Goal: Task Accomplishment & Management: Manage account settings

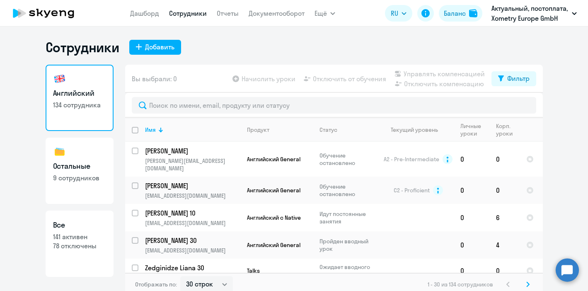
select select "30"
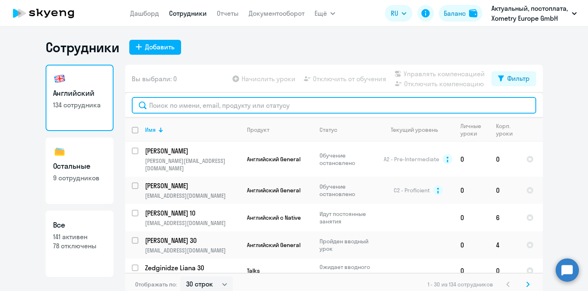
drag, startPoint x: 0, startPoint y: 0, endPoint x: 153, endPoint y: 103, distance: 184.1
click at [153, 103] on input "text" at bounding box center [334, 105] width 404 height 17
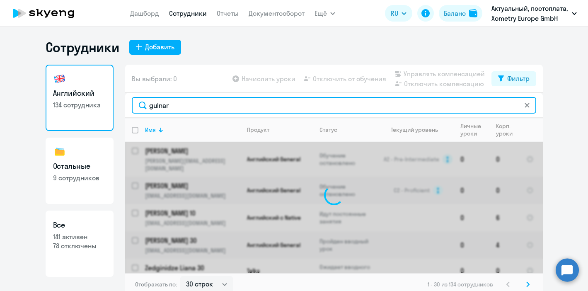
type input "gulnara"
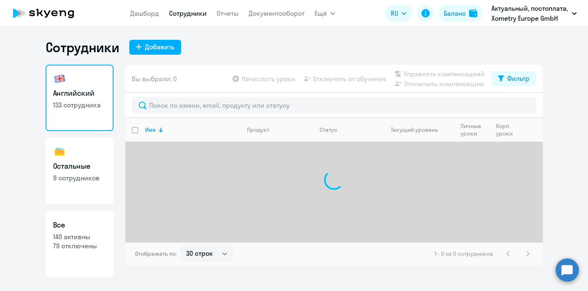
select select "30"
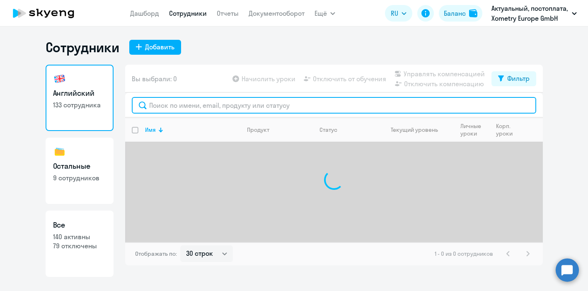
click at [181, 107] on input "text" at bounding box center [334, 105] width 404 height 17
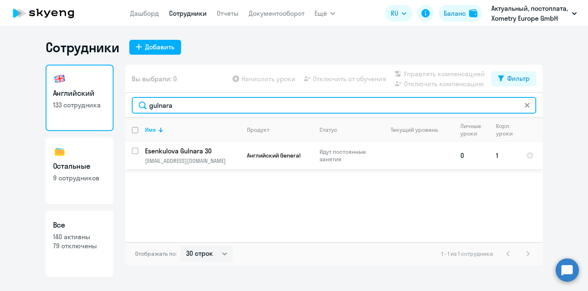
type input "gulnara"
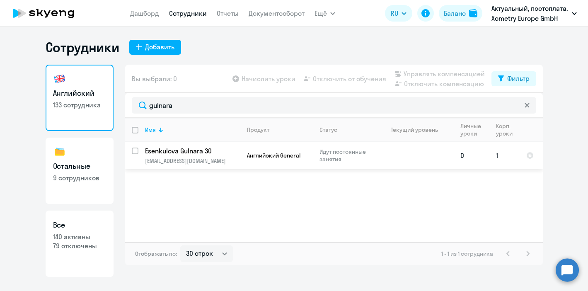
click at [134, 149] on input "select row 1507164" at bounding box center [140, 155] width 17 height 17
checkbox input "true"
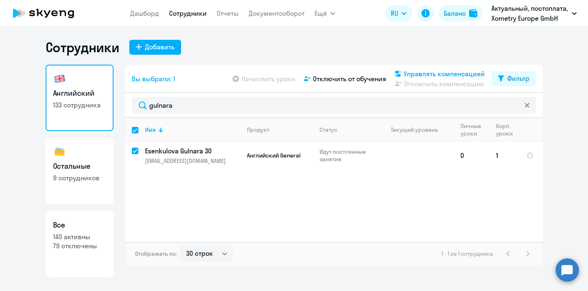
click at [410, 77] on span "Управлять компенсацией" at bounding box center [443, 74] width 81 height 10
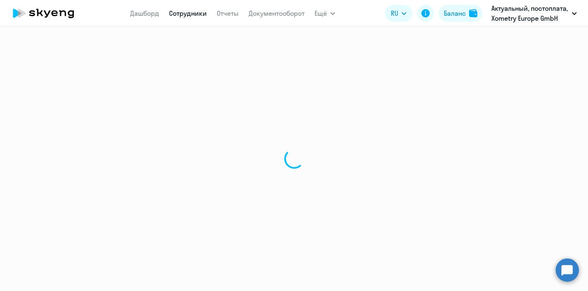
select select "30"
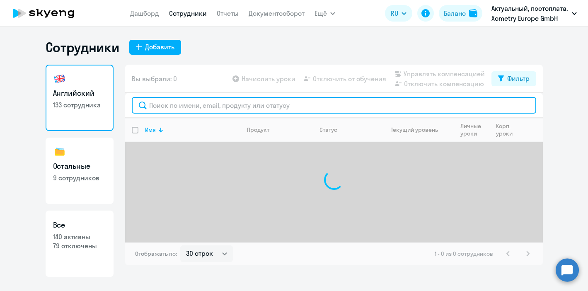
click at [185, 105] on input "text" at bounding box center [334, 105] width 404 height 17
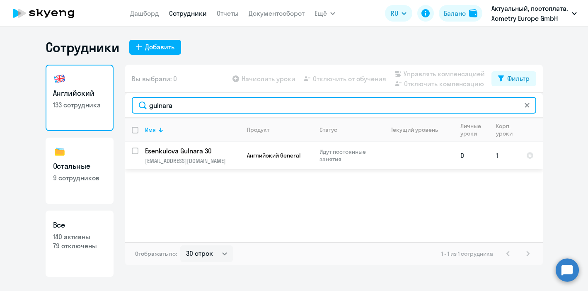
type input "gulnara"
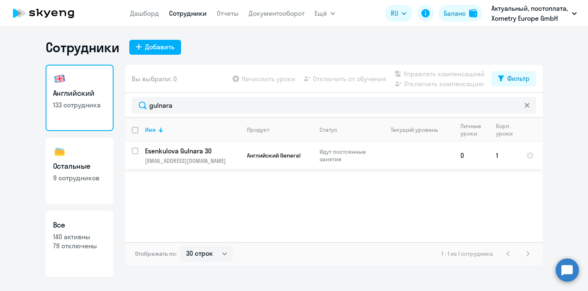
click at [134, 149] on input "select row 1507164" at bounding box center [140, 155] width 17 height 17
checkbox input "true"
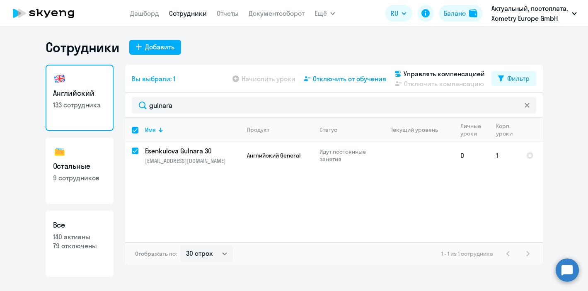
click at [351, 78] on span "Отключить от обучения" at bounding box center [349, 79] width 73 height 10
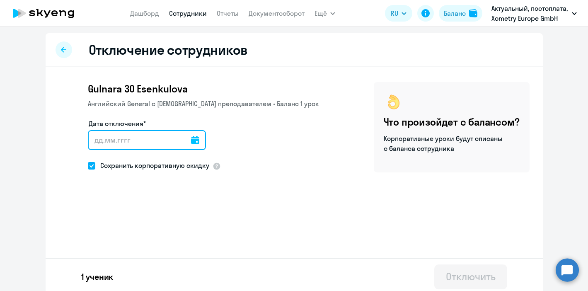
click at [116, 140] on input "Дата отключения*" at bounding box center [147, 140] width 118 height 20
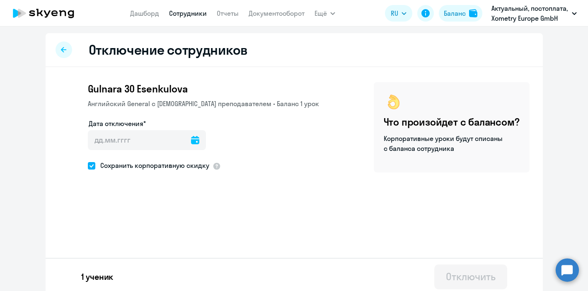
click at [191, 142] on icon at bounding box center [195, 140] width 8 height 8
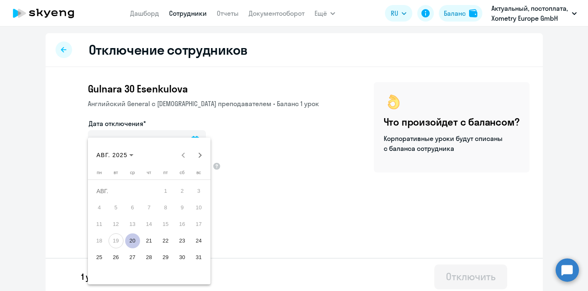
drag, startPoint x: 133, startPoint y: 239, endPoint x: 129, endPoint y: 239, distance: 4.2
click at [129, 239] on span "20" at bounding box center [132, 240] width 15 height 15
type input "[DATE]"
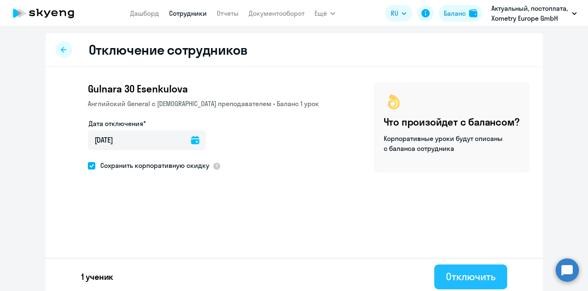
click at [472, 272] on div "Отключить" at bounding box center [470, 276] width 49 height 13
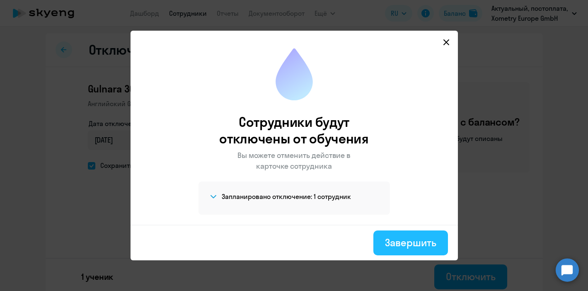
click at [393, 251] on button "Завершить" at bounding box center [410, 242] width 74 height 25
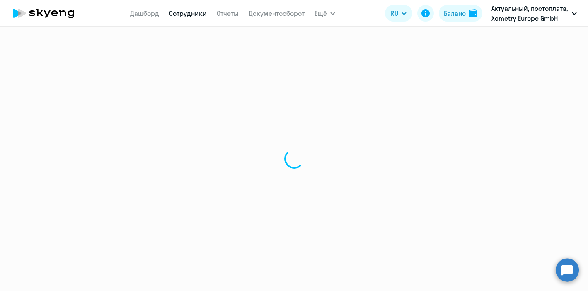
select select "30"
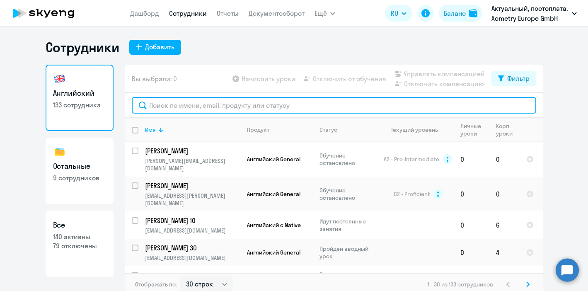
click at [214, 98] on input "text" at bounding box center [334, 105] width 404 height 17
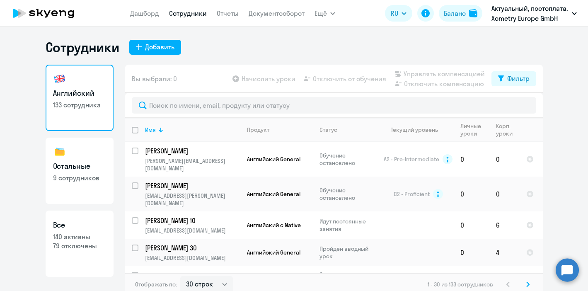
click at [141, 18] on nav "Дашборд Сотрудники Отчеты Документооборот" at bounding box center [217, 13] width 174 height 17
click at [141, 15] on link "Дашборд" at bounding box center [144, 13] width 29 height 8
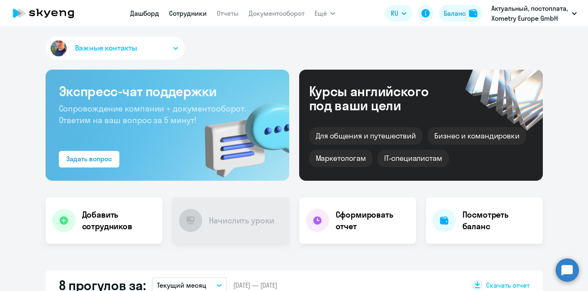
click at [183, 15] on link "Сотрудники" at bounding box center [188, 13] width 38 height 8
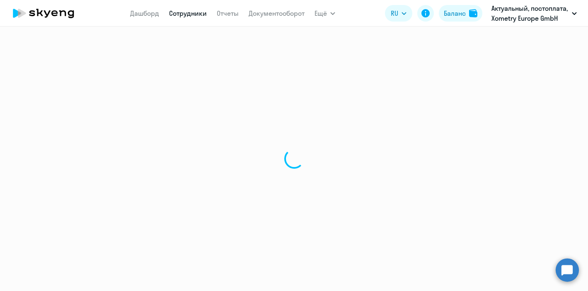
select select "30"
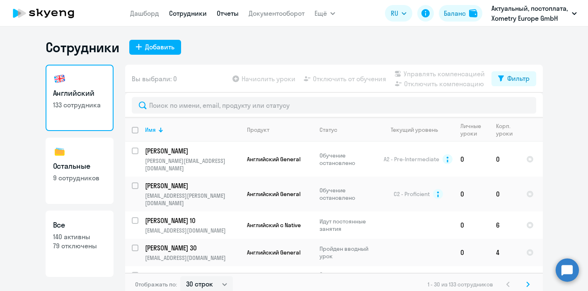
click at [234, 17] on link "Отчеты" at bounding box center [228, 13] width 22 height 8
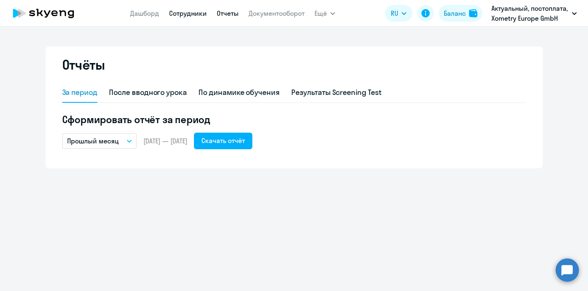
click at [194, 12] on link "Сотрудники" at bounding box center [188, 13] width 38 height 8
select select "30"
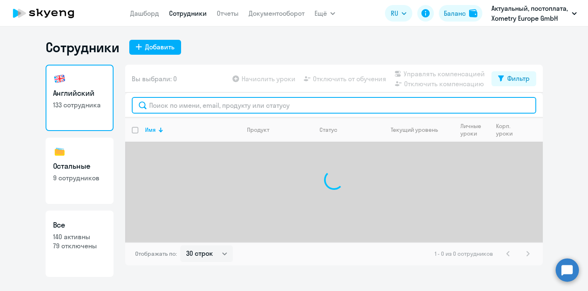
click at [175, 103] on input "text" at bounding box center [334, 105] width 404 height 17
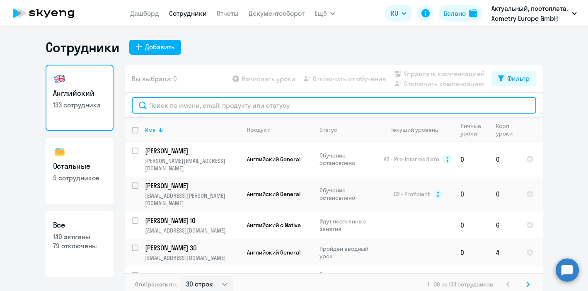
click at [184, 98] on input "text" at bounding box center [334, 105] width 404 height 17
paste input "[PERSON_NAME]"
type input "[PERSON_NAME]"
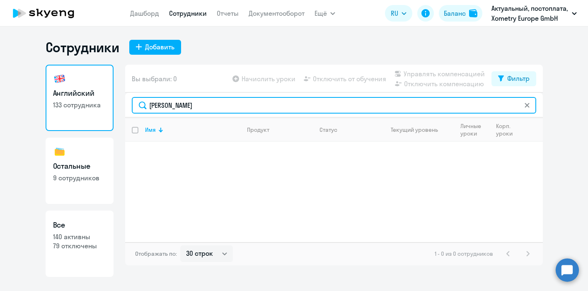
click at [184, 102] on input "[PERSON_NAME]" at bounding box center [334, 105] width 404 height 17
drag, startPoint x: 184, startPoint y: 102, endPoint x: 136, endPoint y: 102, distance: 47.6
click at [136, 102] on input "[PERSON_NAME]" at bounding box center [334, 105] width 404 height 17
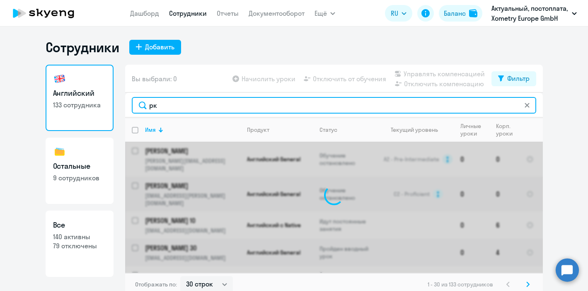
type input "р"
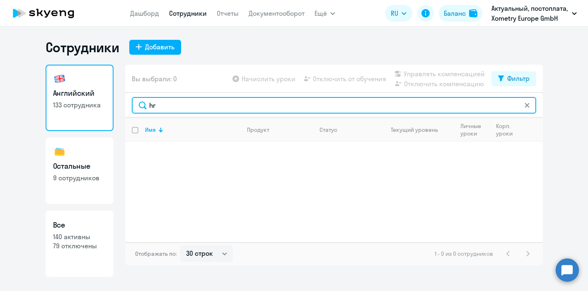
type input "h"
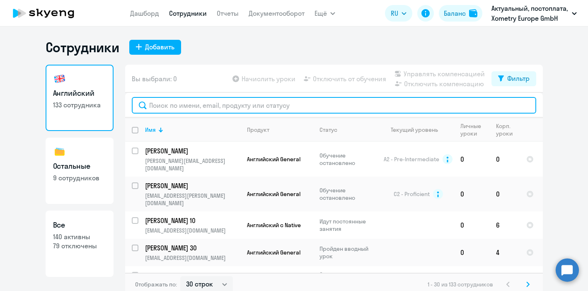
paste input "[EMAIL_ADDRESS][PERSON_NAME][DOMAIN_NAME]"
type input "[EMAIL_ADDRESS][PERSON_NAME][DOMAIN_NAME]"
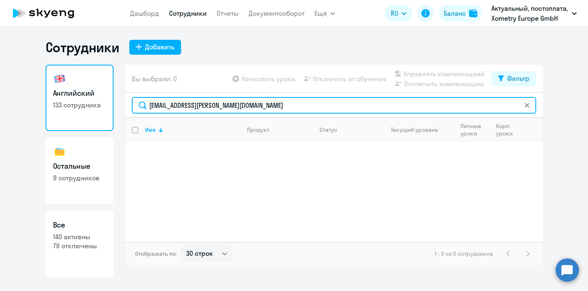
drag, startPoint x: 248, startPoint y: 104, endPoint x: 107, endPoint y: 104, distance: 140.4
click at [107, 104] on div "Английский 133 сотрудника Остальные 9 сотрудников Все 140 активны 79 отключены …" at bounding box center [294, 171] width 497 height 212
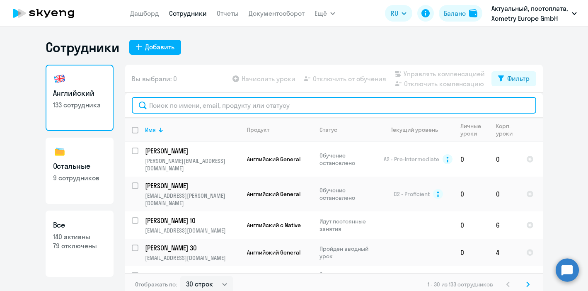
paste input "[PERSON_NAME]"
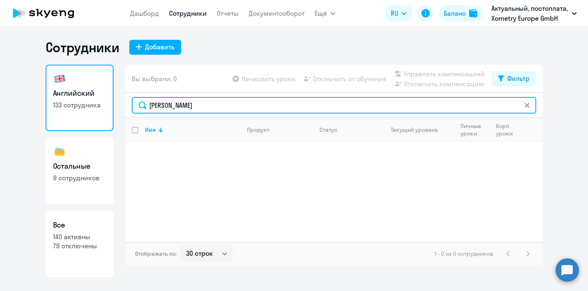
drag, startPoint x: 169, startPoint y: 102, endPoint x: 150, endPoint y: 102, distance: 18.2
click at [150, 102] on input "[PERSON_NAME]" at bounding box center [334, 105] width 404 height 17
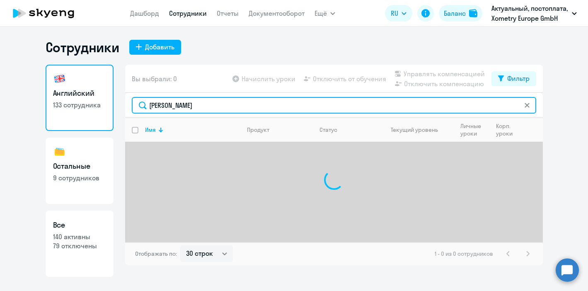
type input "[PERSON_NAME]"
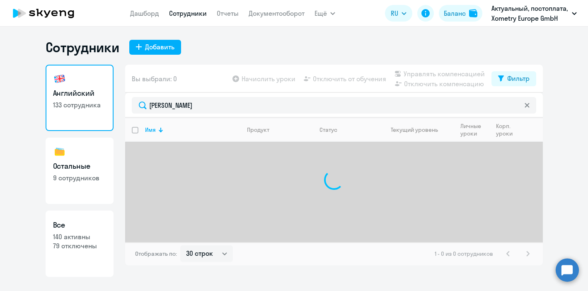
click at [92, 178] on p "9 сотрудников" at bounding box center [79, 177] width 53 height 9
select select "30"
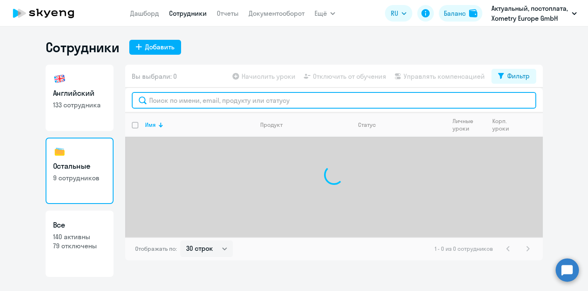
click at [181, 103] on input "text" at bounding box center [334, 100] width 404 height 17
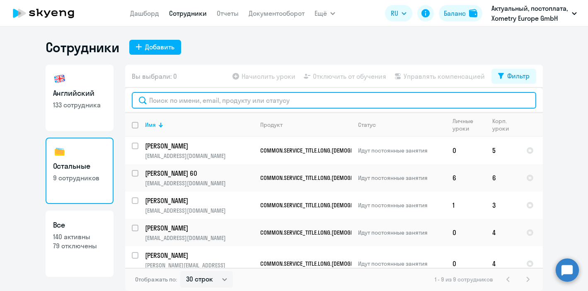
paste input "[PERSON_NAME]"
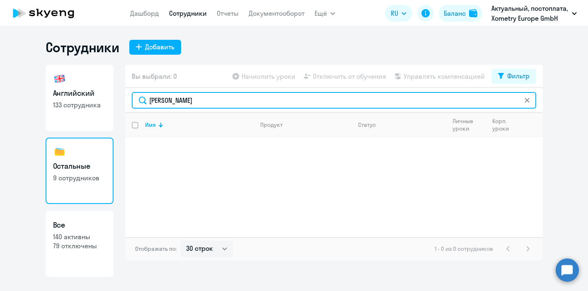
drag, startPoint x: 168, startPoint y: 100, endPoint x: 136, endPoint y: 98, distance: 32.4
click at [137, 98] on input "[PERSON_NAME]" at bounding box center [334, 100] width 404 height 17
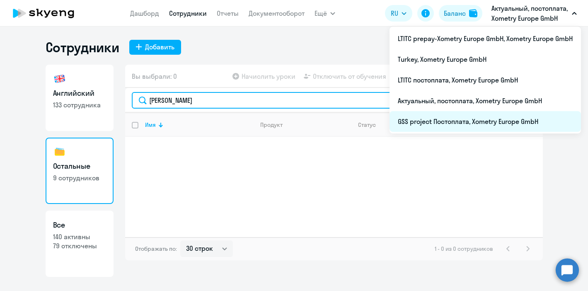
type input "[PERSON_NAME]"
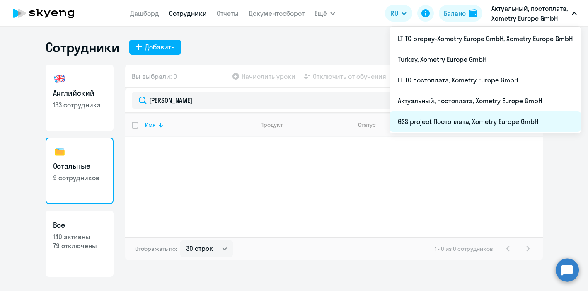
click at [467, 128] on li "GSS project Постоплата, Xometry Europe GmbH" at bounding box center [484, 121] width 191 height 21
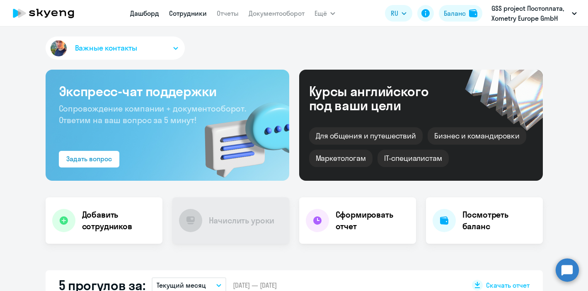
click at [176, 16] on link "Сотрудники" at bounding box center [188, 13] width 38 height 8
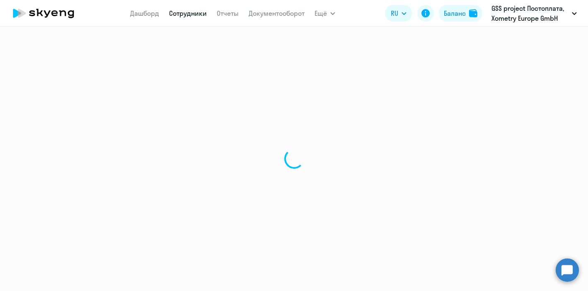
select select "30"
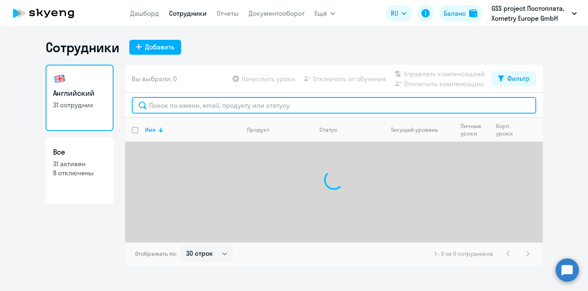
click at [159, 101] on input "text" at bounding box center [334, 105] width 404 height 17
paste input "[PERSON_NAME]"
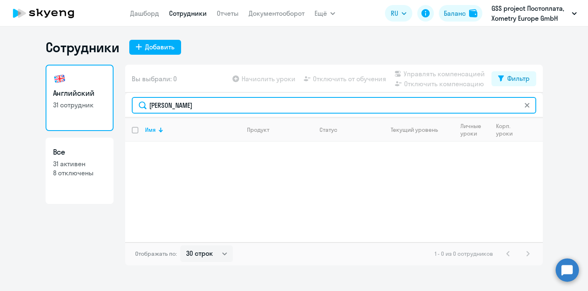
drag, startPoint x: 166, startPoint y: 104, endPoint x: 129, endPoint y: 103, distance: 37.3
click at [131, 104] on div "[PERSON_NAME]" at bounding box center [333, 105] width 417 height 25
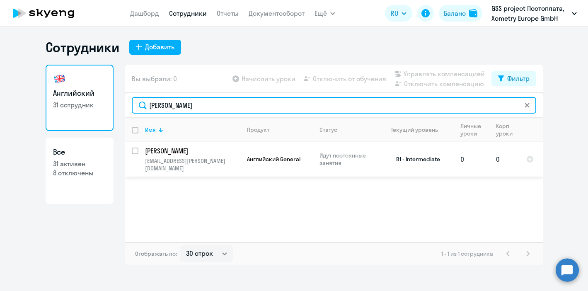
type input "[PERSON_NAME]"
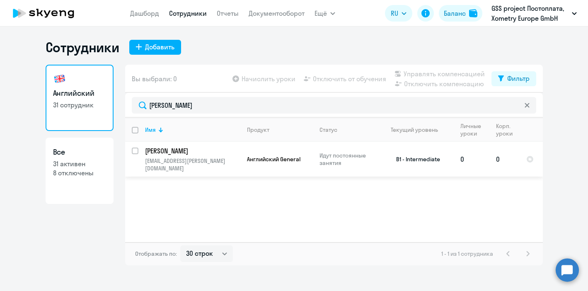
click at [464, 152] on td "0" at bounding box center [471, 159] width 36 height 35
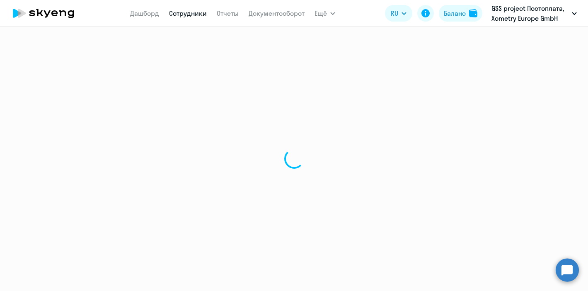
select select "english"
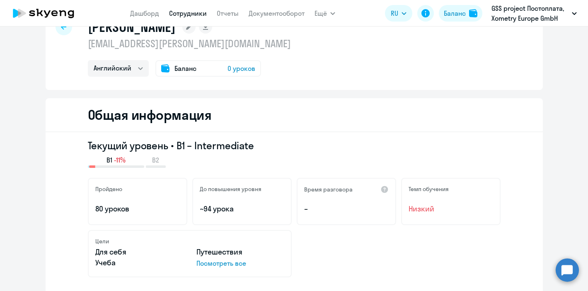
scroll to position [9, 0]
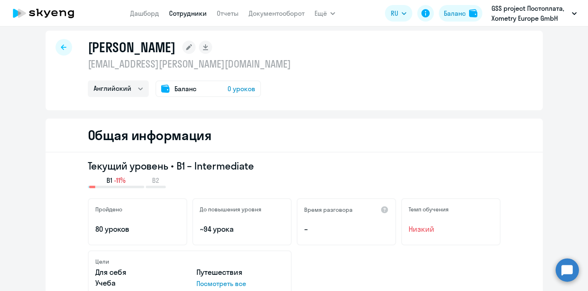
click at [248, 88] on span "0 уроков" at bounding box center [241, 89] width 28 height 10
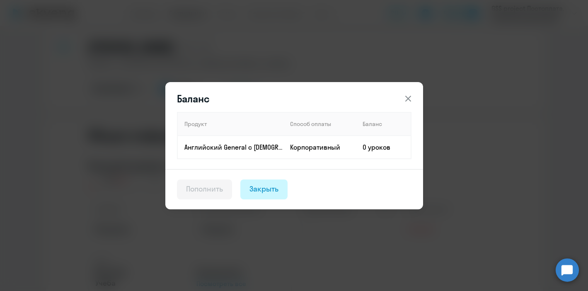
click at [279, 192] on button "Закрыть" at bounding box center [263, 189] width 47 height 20
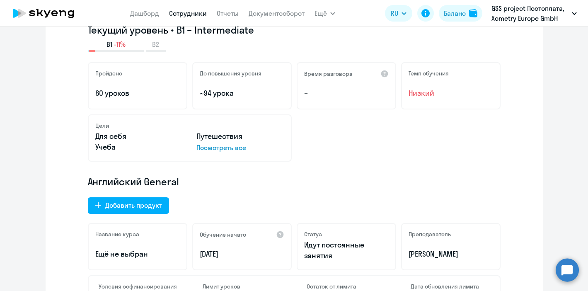
scroll to position [240, 0]
